Goal: Task Accomplishment & Management: Use online tool/utility

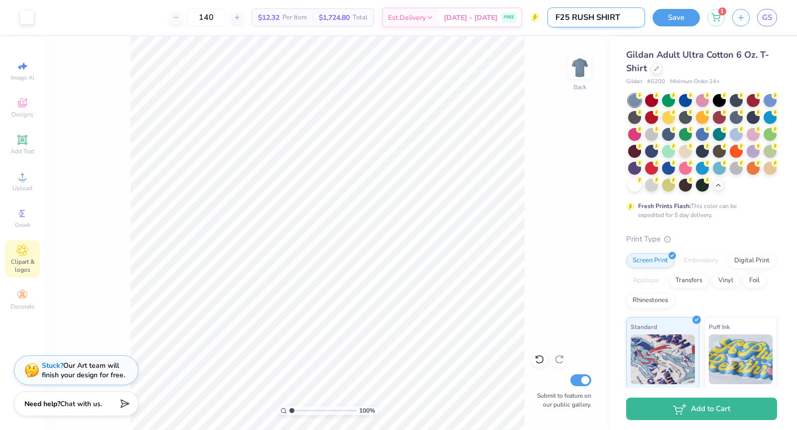
click at [610, 17] on input "F25 RUSH SHIRT" at bounding box center [597, 17] width 98 height 20
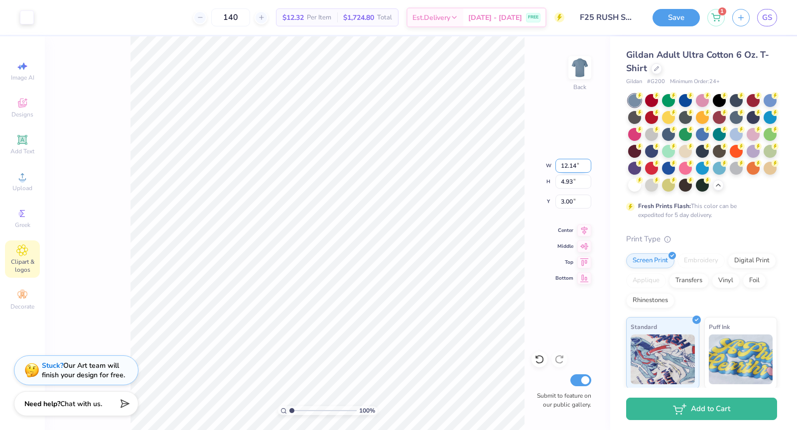
click at [514, 156] on div "100 % Back W 12.14 12.14 " H 4.93 4.93 " Y 3.00 3.00 " Center Middle Top Bottom…" at bounding box center [327, 233] width 565 height 394
click at [675, 18] on button "Save" at bounding box center [676, 15] width 47 height 17
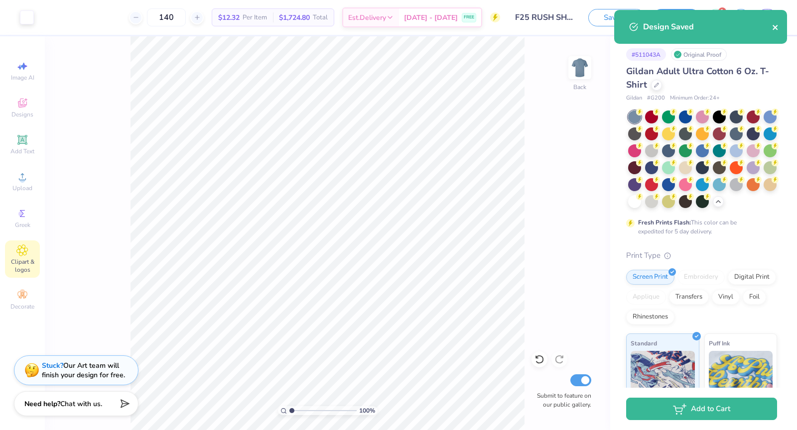
click at [776, 28] on icon "close" at bounding box center [775, 27] width 5 height 5
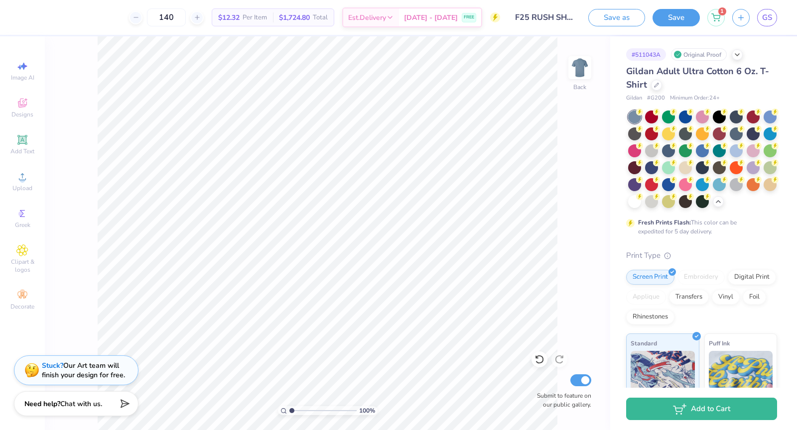
click at [246, 410] on div "100 %" at bounding box center [327, 232] width 459 height 459
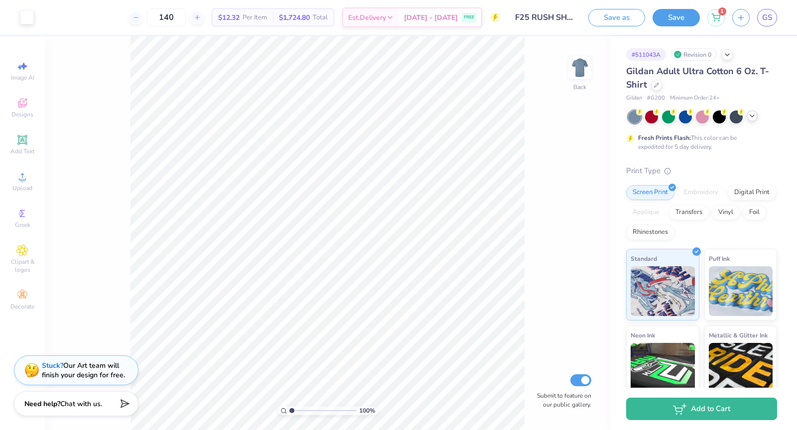
click at [752, 120] on icon at bounding box center [752, 116] width 8 height 8
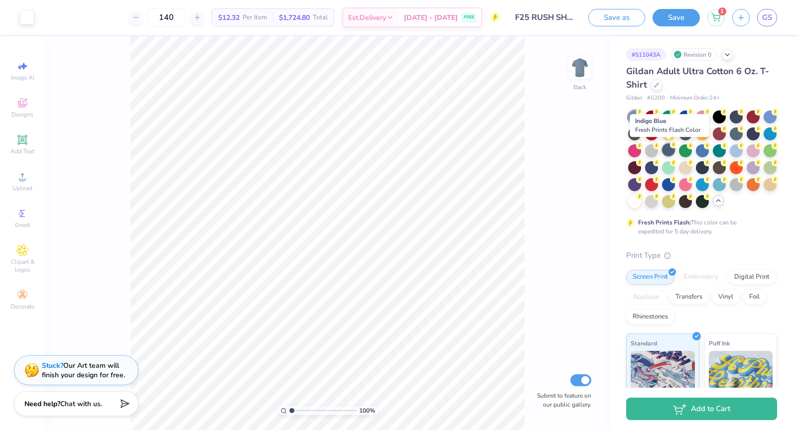
click at [670, 147] on icon at bounding box center [673, 144] width 7 height 7
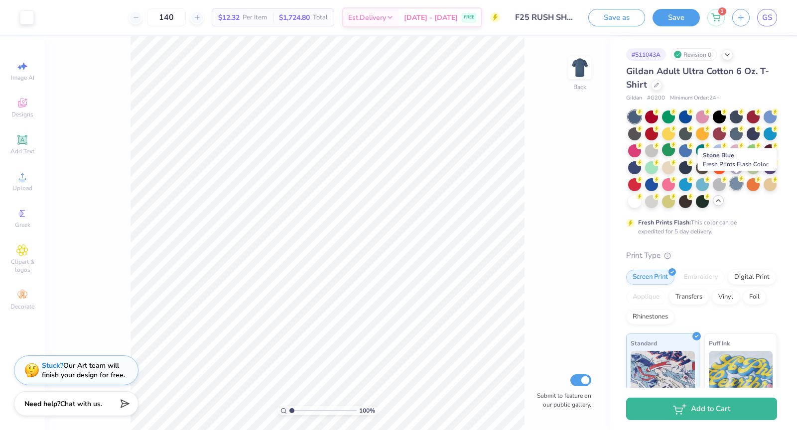
click at [739, 185] on div at bounding box center [736, 183] width 13 height 13
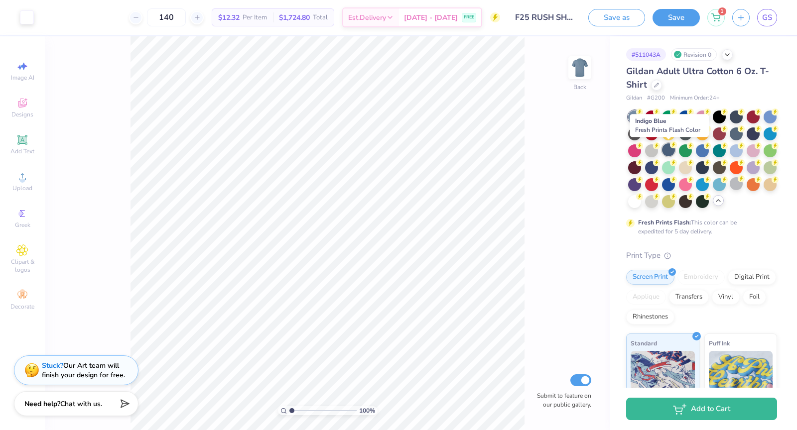
click at [666, 150] on div at bounding box center [668, 149] width 13 height 13
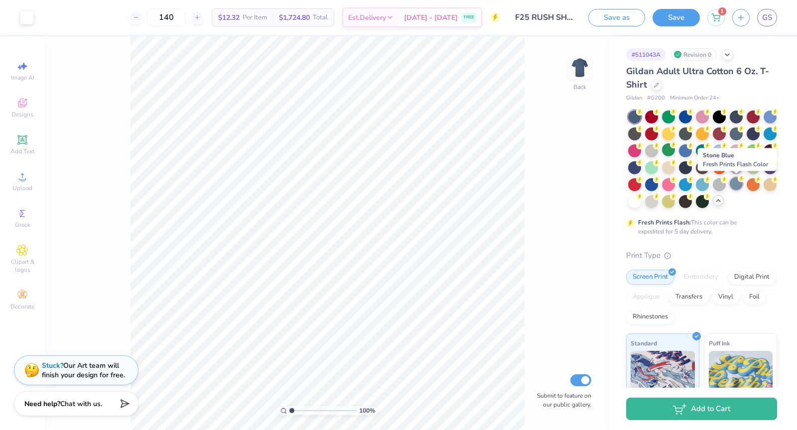
click at [737, 184] on div at bounding box center [736, 183] width 13 height 13
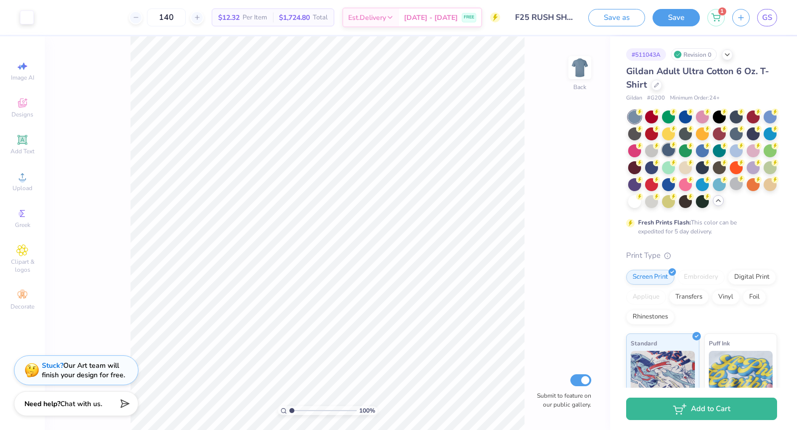
click at [668, 146] on div at bounding box center [668, 149] width 13 height 13
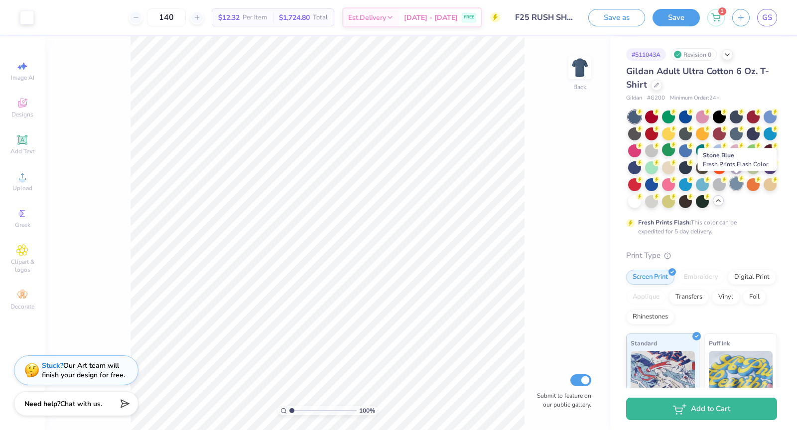
click at [738, 187] on div at bounding box center [736, 183] width 13 height 13
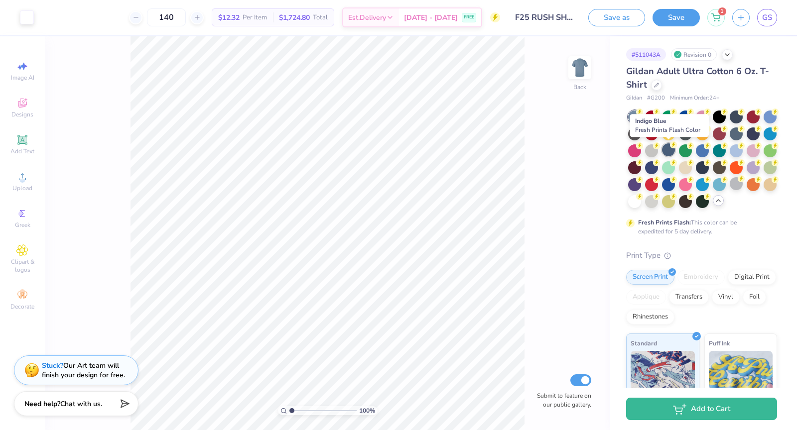
click at [666, 149] on div at bounding box center [668, 149] width 13 height 13
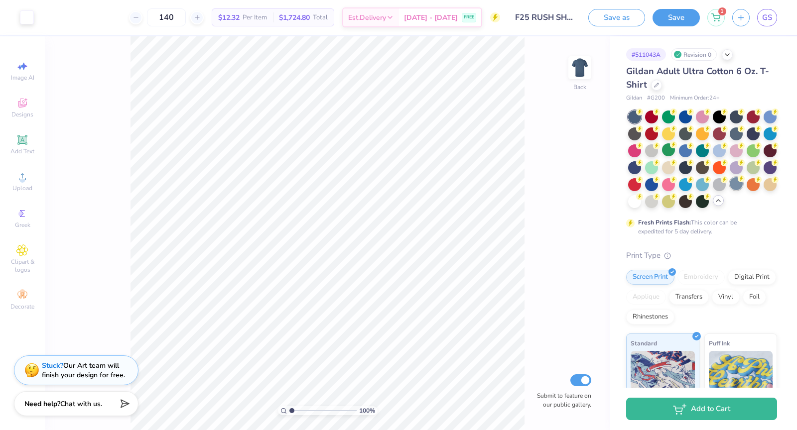
click at [740, 183] on div at bounding box center [736, 183] width 13 height 13
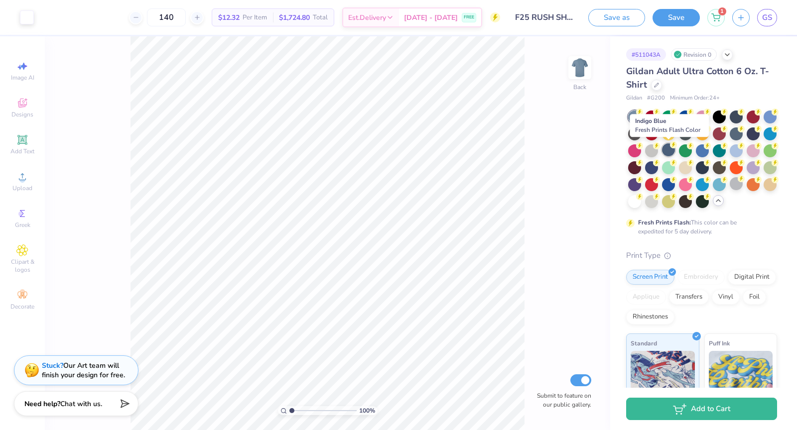
click at [643, 116] on circle at bounding box center [639, 112] width 7 height 7
